Goal: Transaction & Acquisition: Purchase product/service

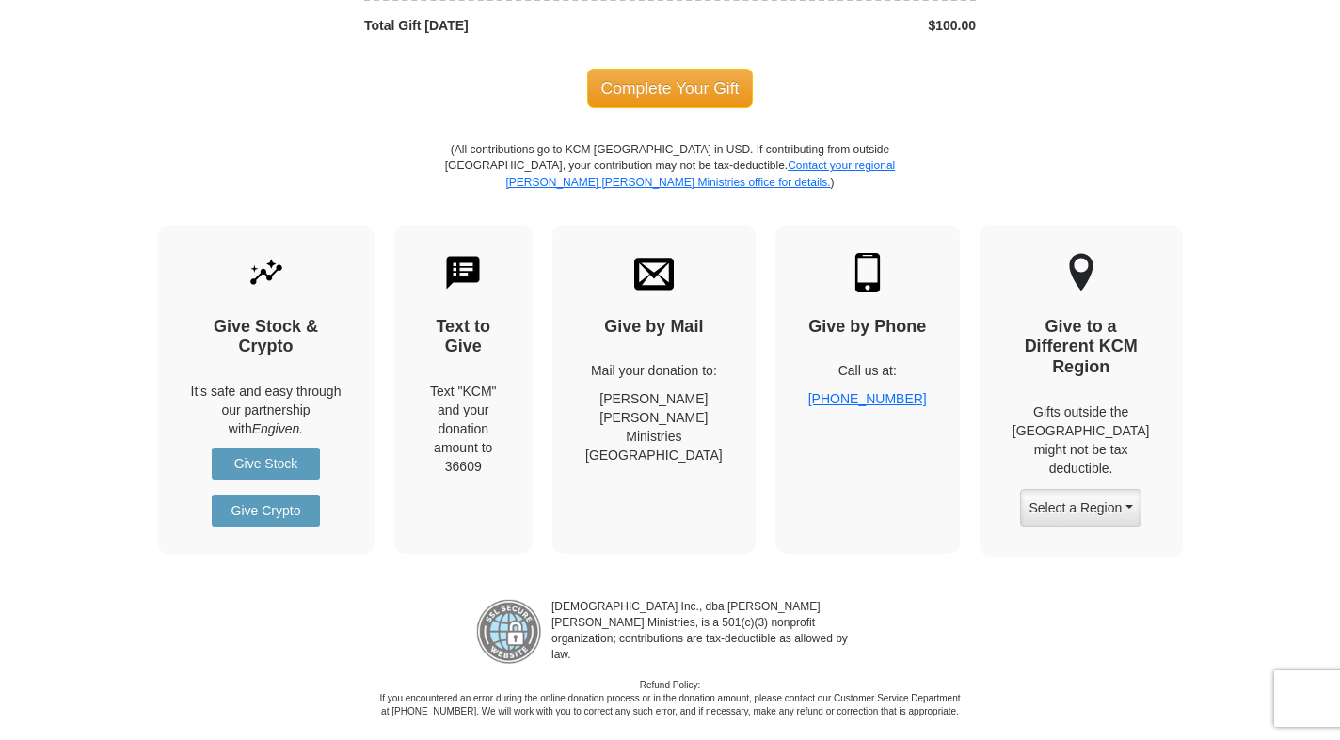
scroll to position [2220, 0]
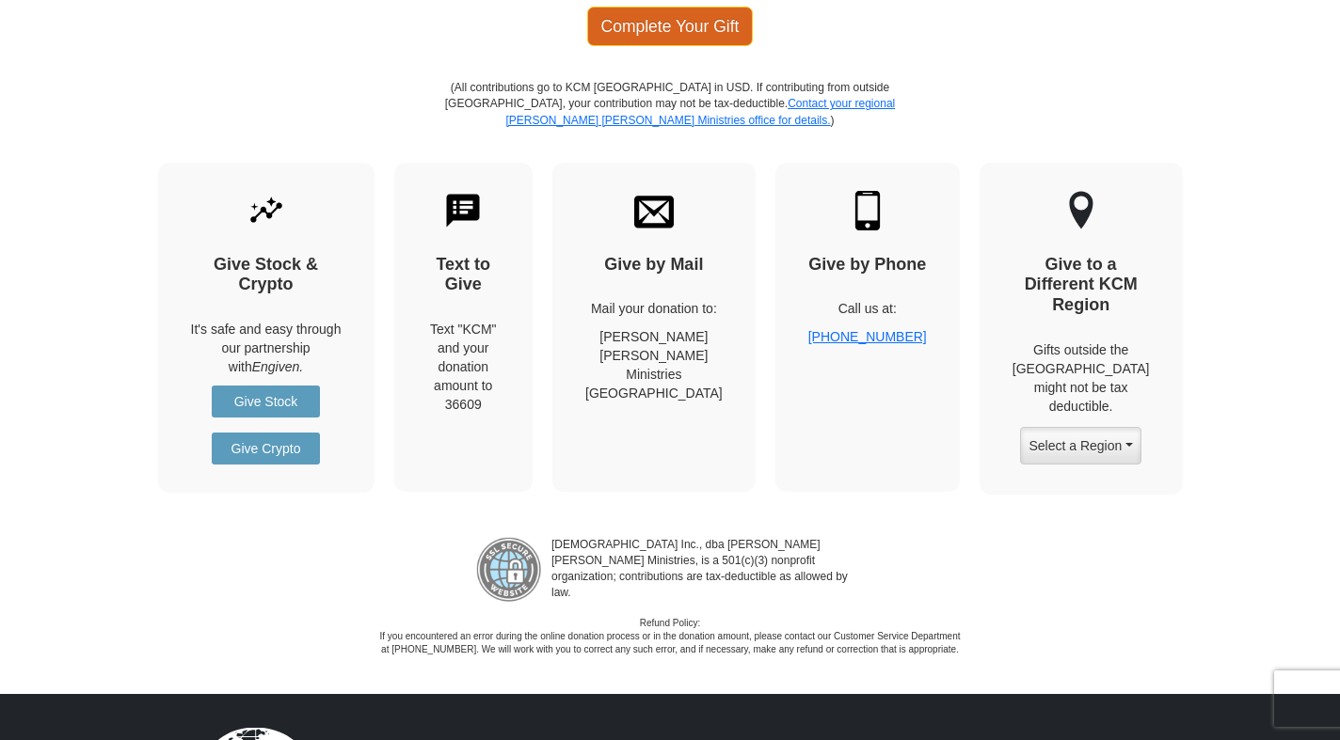
click at [690, 24] on span "Complete Your Gift" at bounding box center [670, 27] width 167 height 40
click at [687, 24] on span "Complete Your Gift" at bounding box center [670, 27] width 167 height 40
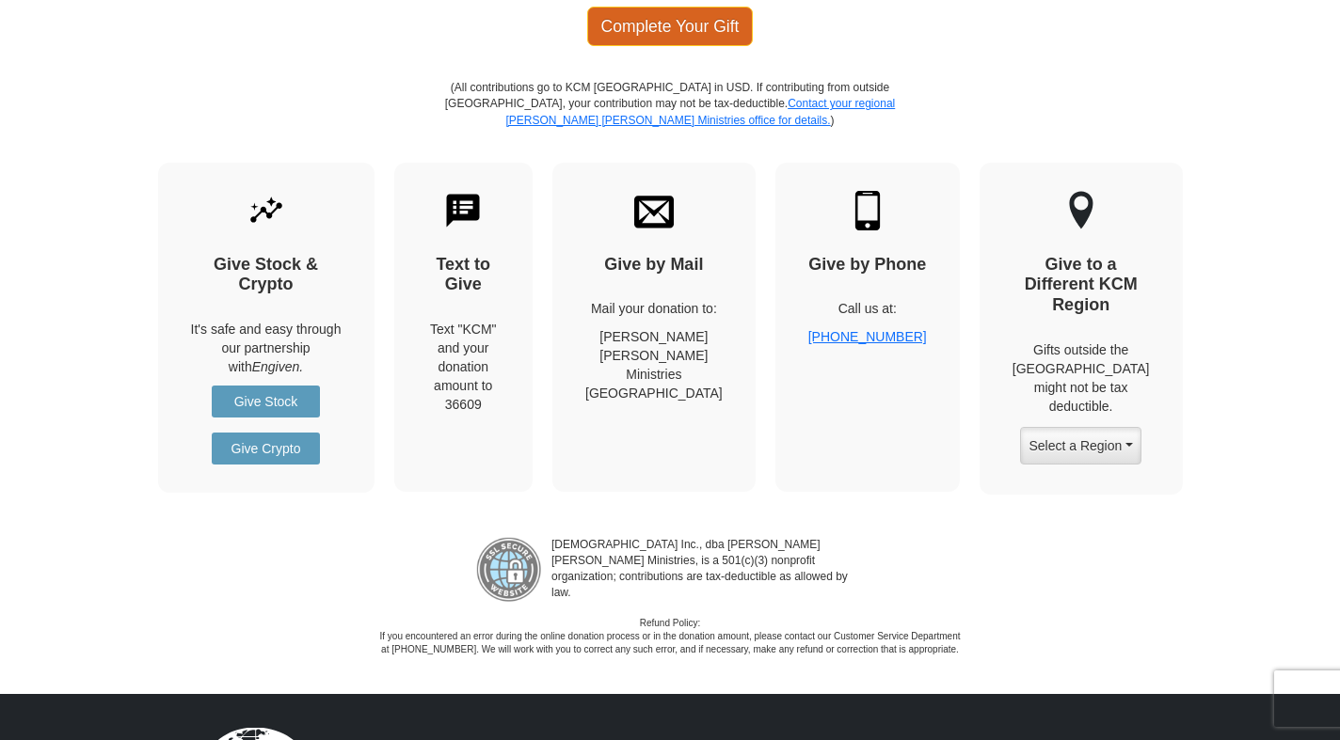
click at [687, 24] on span "Complete Your Gift" at bounding box center [670, 27] width 167 height 40
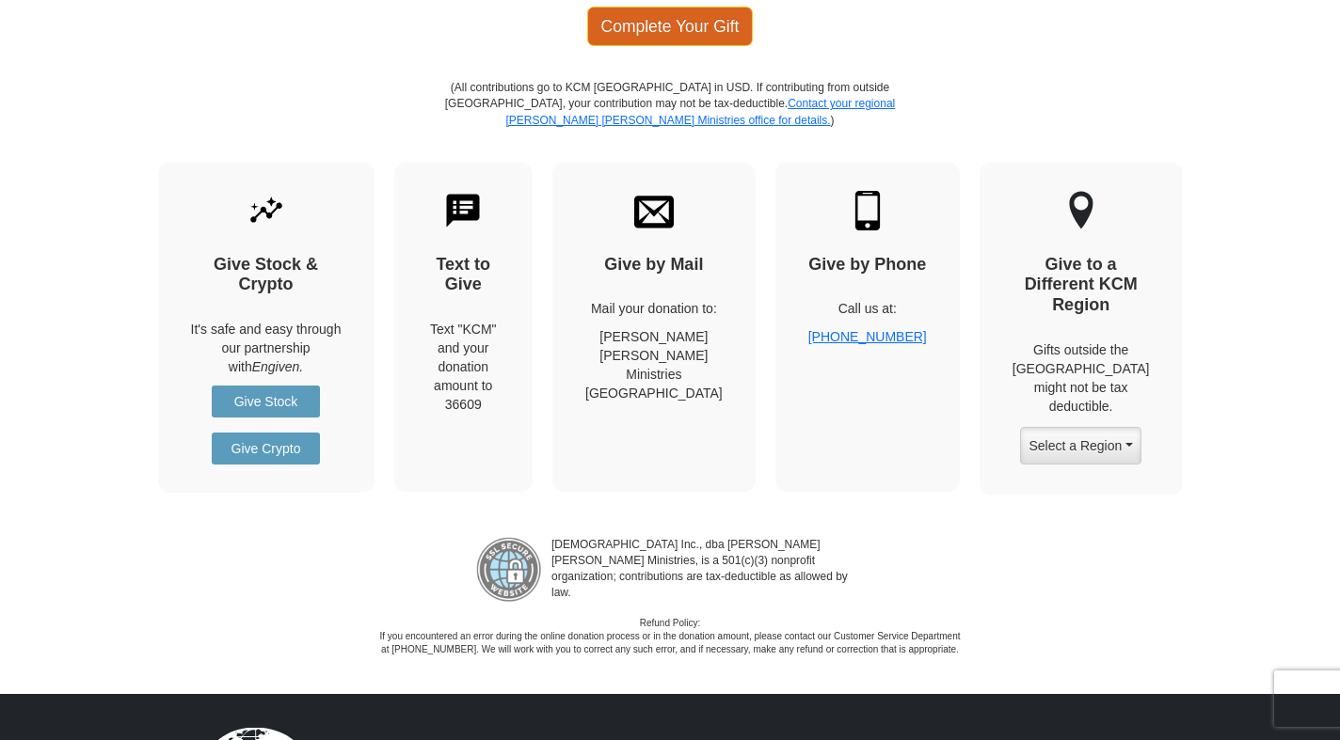
click at [687, 24] on span "Complete Your Gift" at bounding box center [670, 27] width 167 height 40
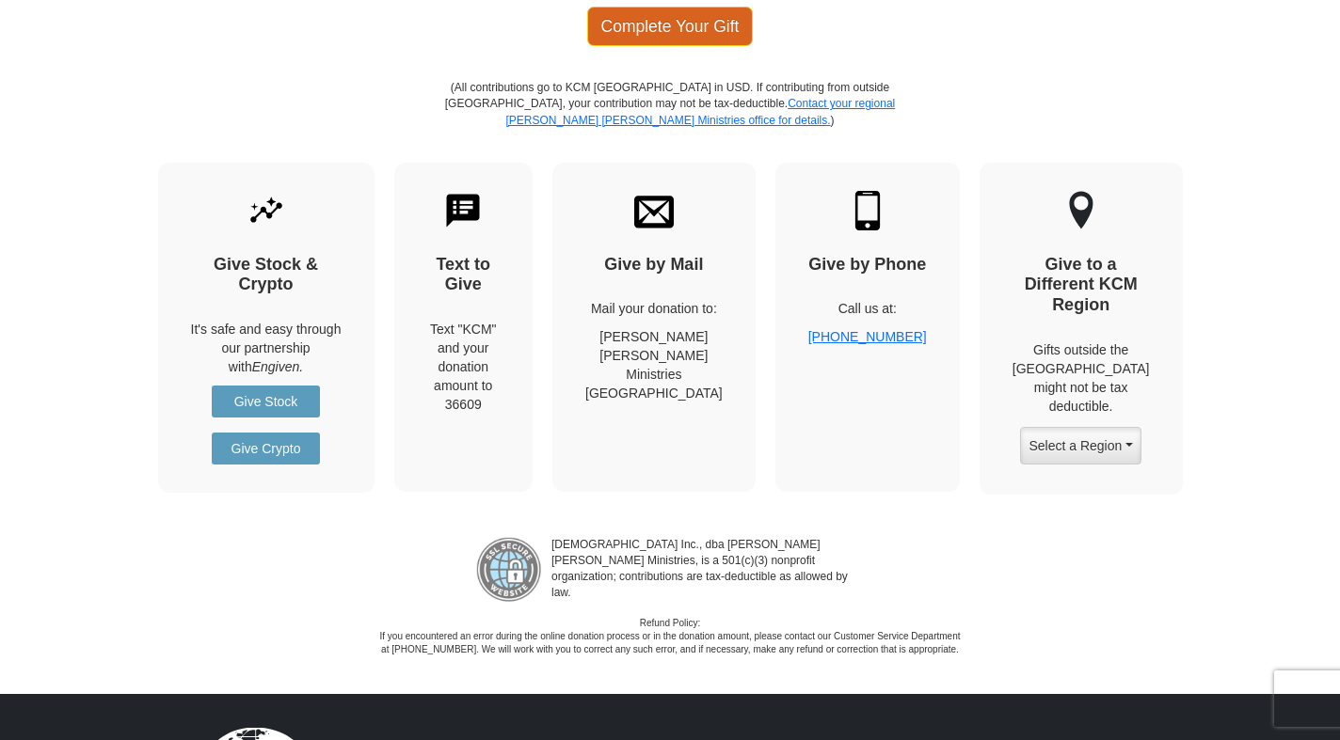
click at [687, 24] on span "Complete Your Gift" at bounding box center [670, 27] width 167 height 40
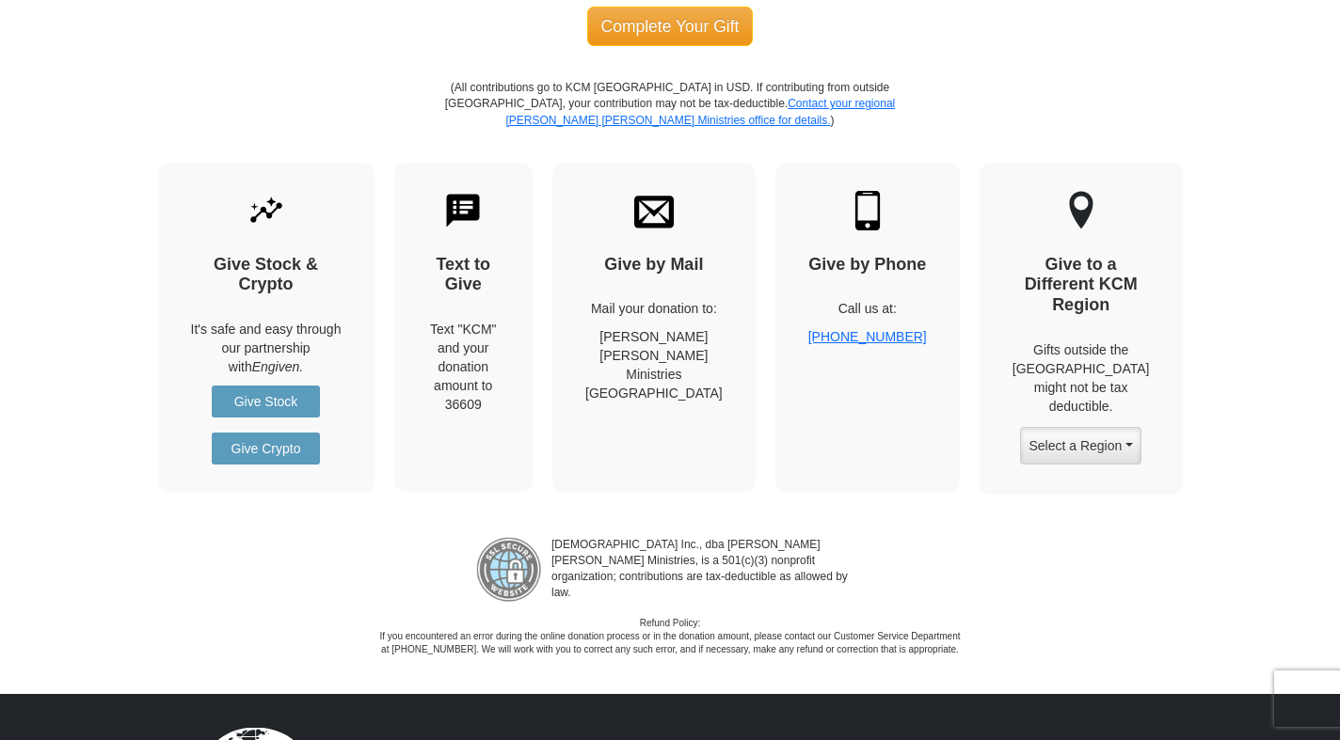
drag, startPoint x: 500, startPoint y: 45, endPoint x: 391, endPoint y: 24, distance: 110.1
click at [460, 43] on div "Complete Your Gift" at bounding box center [669, 26] width 611 height 107
drag, startPoint x: 391, startPoint y: 24, endPoint x: 317, endPoint y: 13, distance: 75.2
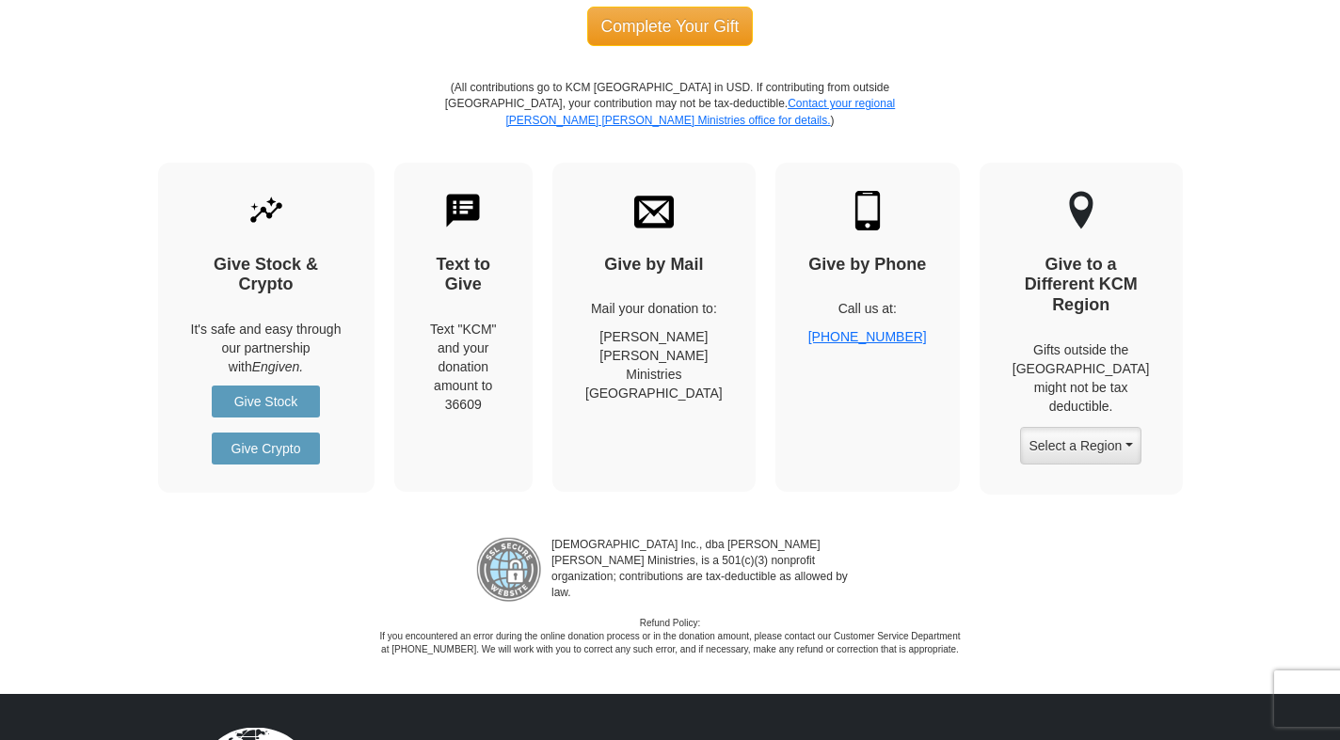
drag, startPoint x: 306, startPoint y: 11, endPoint x: 317, endPoint y: 58, distance: 48.4
drag, startPoint x: 930, startPoint y: 372, endPoint x: 665, endPoint y: 327, distance: 269.0
click at [761, 348] on div "Give Stock & Crypto It's safe and easy through our partnership with Engiven. Gi…" at bounding box center [670, 343] width 1072 height 360
